Goal: Information Seeking & Learning: Learn about a topic

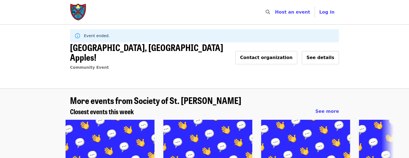
click at [81, 11] on img "Main navigation" at bounding box center [78, 12] width 17 height 18
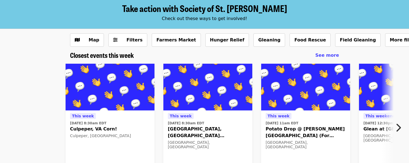
scroll to position [56, 0]
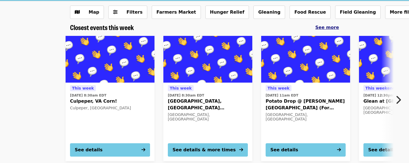
click at [324, 27] on span "See more" at bounding box center [327, 27] width 24 height 5
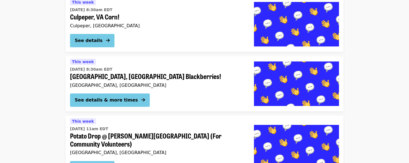
scroll to position [43, 0]
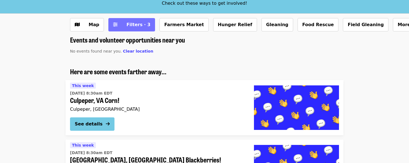
click at [133, 28] on button "Filters · 3" at bounding box center [131, 24] width 47 height 13
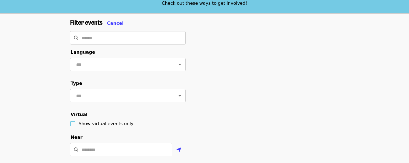
scroll to position [126, 0]
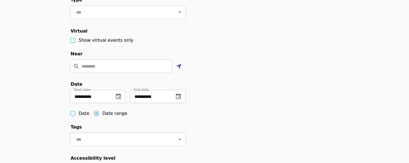
click at [177, 99] on icon "change date" at bounding box center [178, 96] width 5 height 6
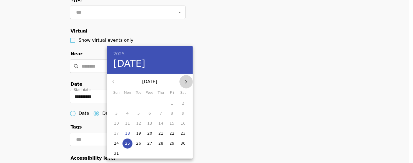
click at [185, 81] on icon "button" at bounding box center [186, 81] width 7 height 7
click at [171, 142] on p "31" at bounding box center [172, 143] width 5 height 6
type input "**********"
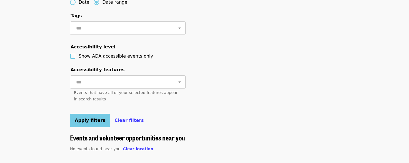
scroll to position [321, 0]
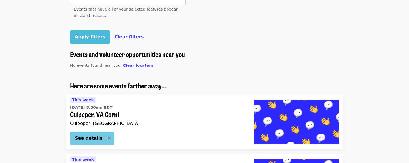
click at [89, 39] on span "Apply filters" at bounding box center [90, 36] width 31 height 5
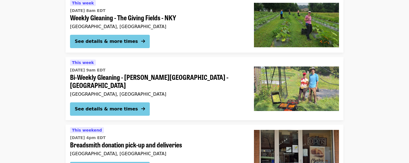
scroll to position [787, 0]
